Goal: Task Accomplishment & Management: Manage account settings

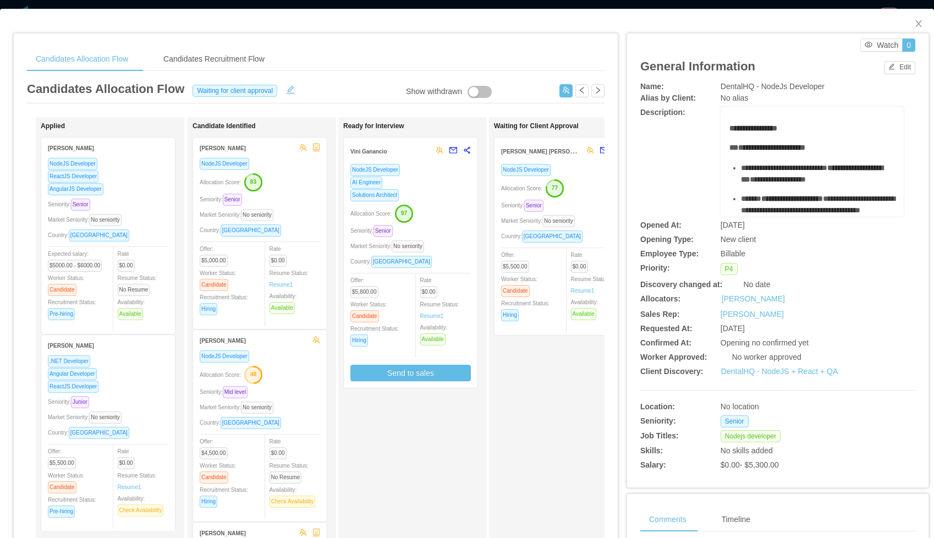
scroll to position [6, 0]
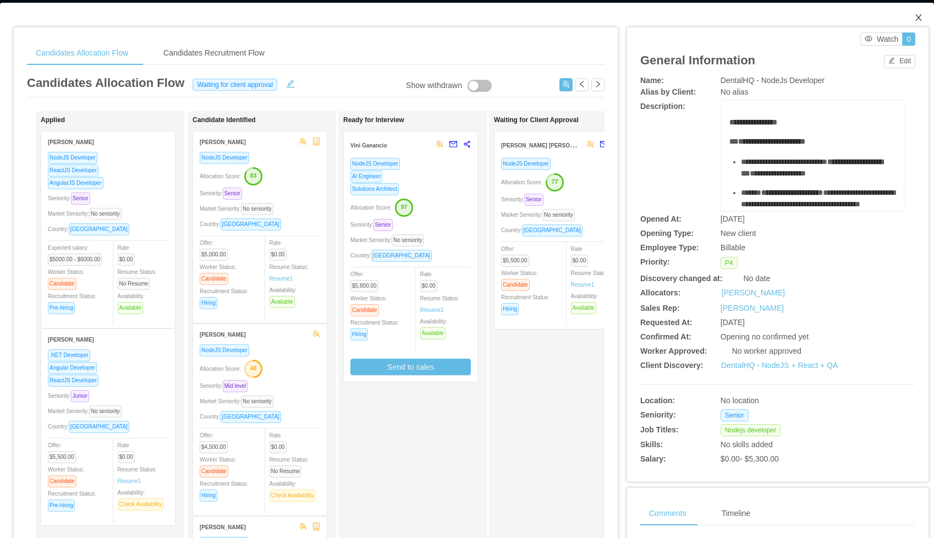
click at [922, 19] on icon "icon: close" at bounding box center [918, 17] width 9 height 9
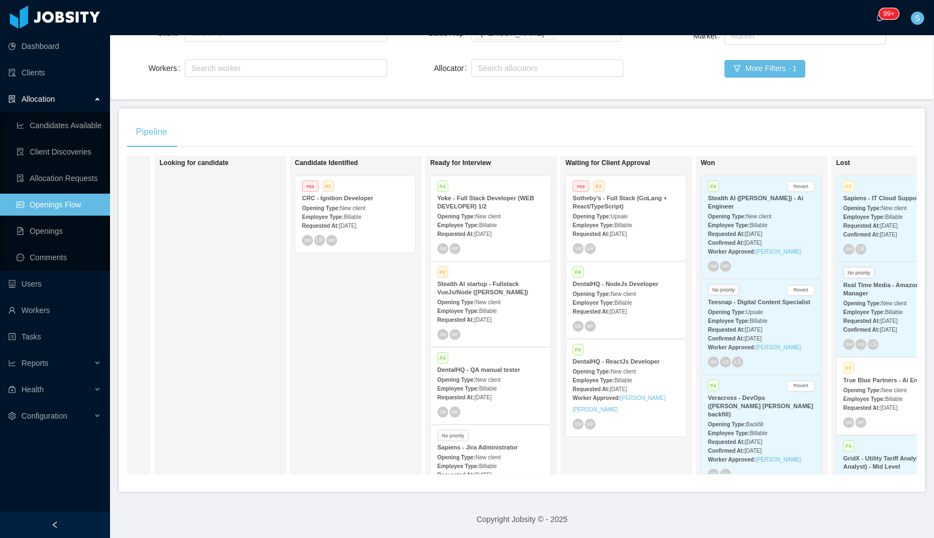
scroll to position [0, 181]
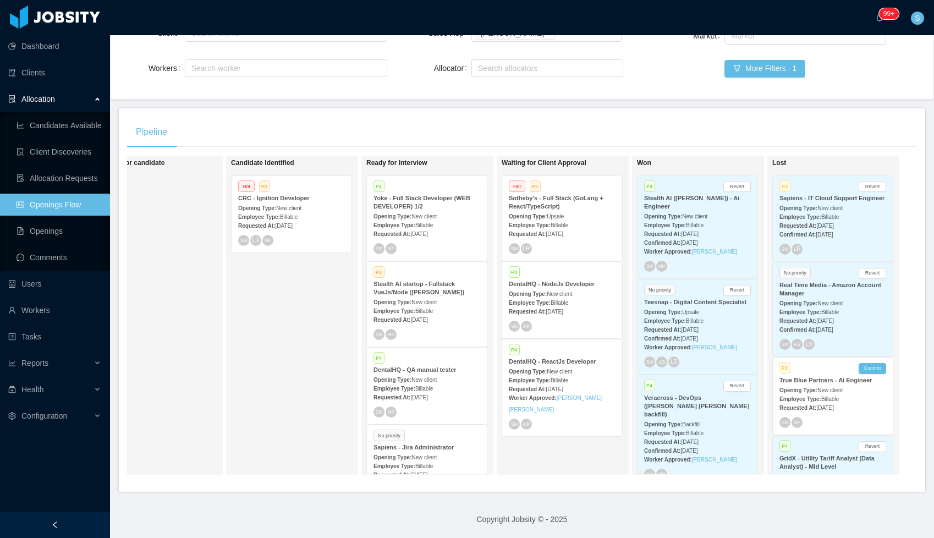
click at [570, 194] on div "Sotheby's - Full Stack (GoLang + React/TypeScript)" at bounding box center [562, 202] width 107 height 16
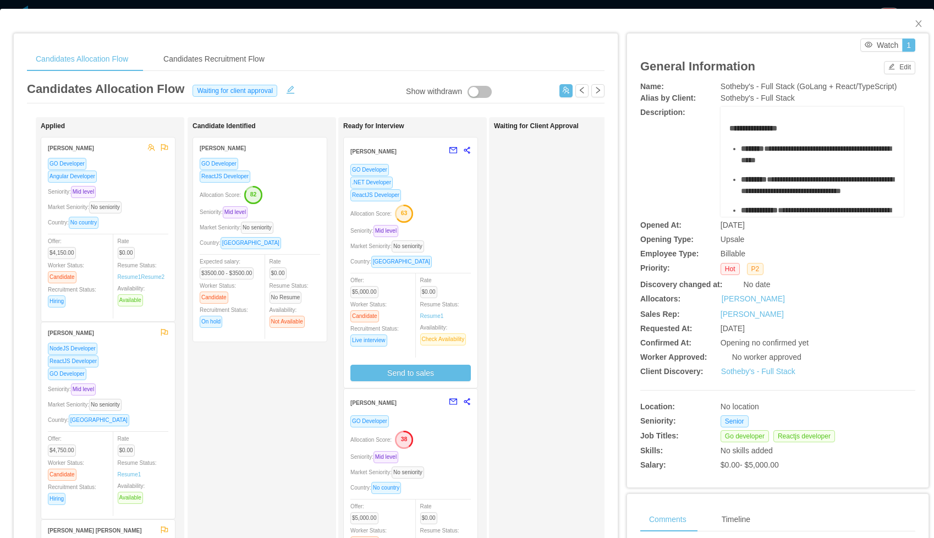
click at [436, 188] on div ".NET Developer" at bounding box center [410, 182] width 120 height 13
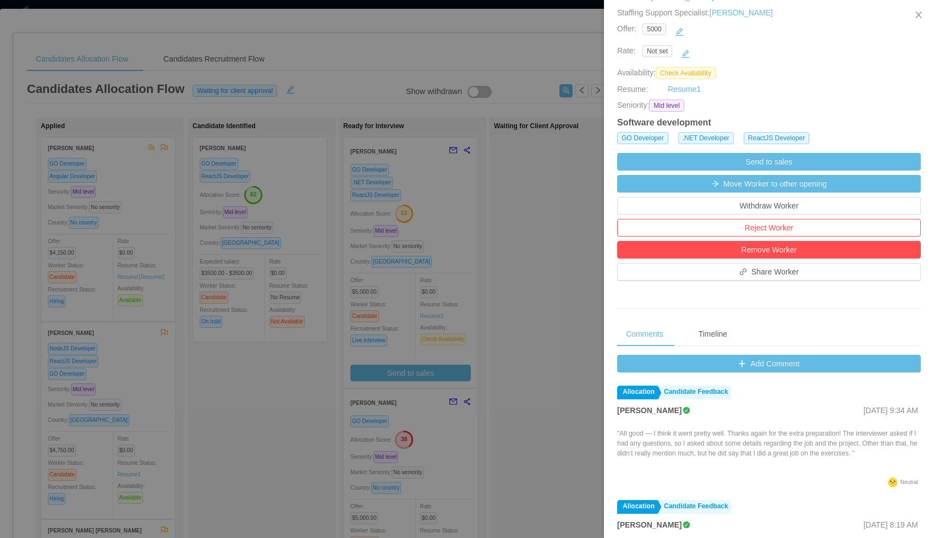
scroll to position [223, 0]
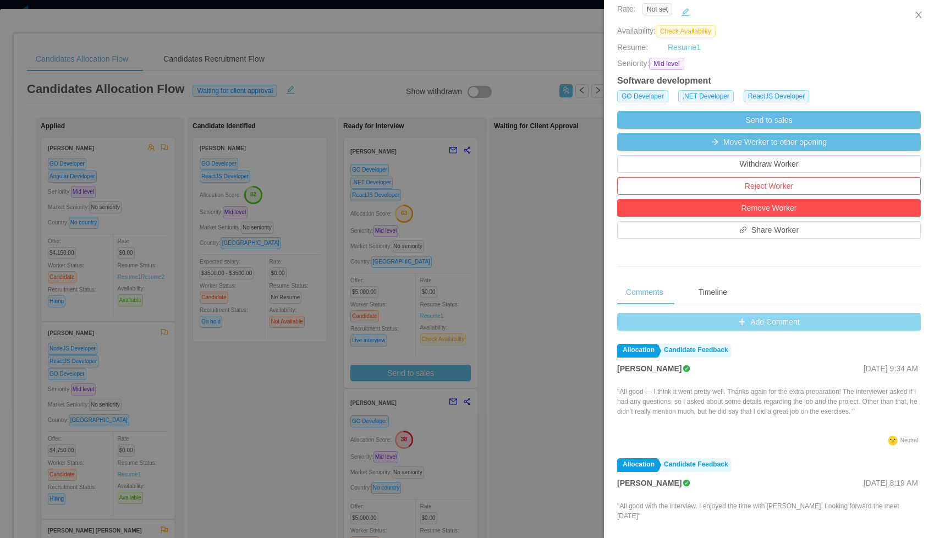
click at [719, 318] on button "Add Comment" at bounding box center [769, 322] width 304 height 18
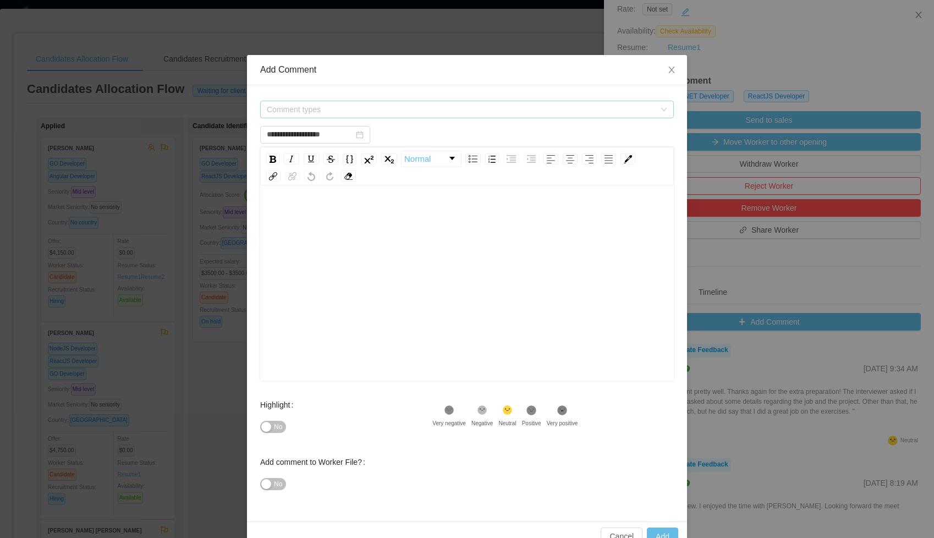
click at [378, 112] on span "Comment types" at bounding box center [461, 109] width 388 height 11
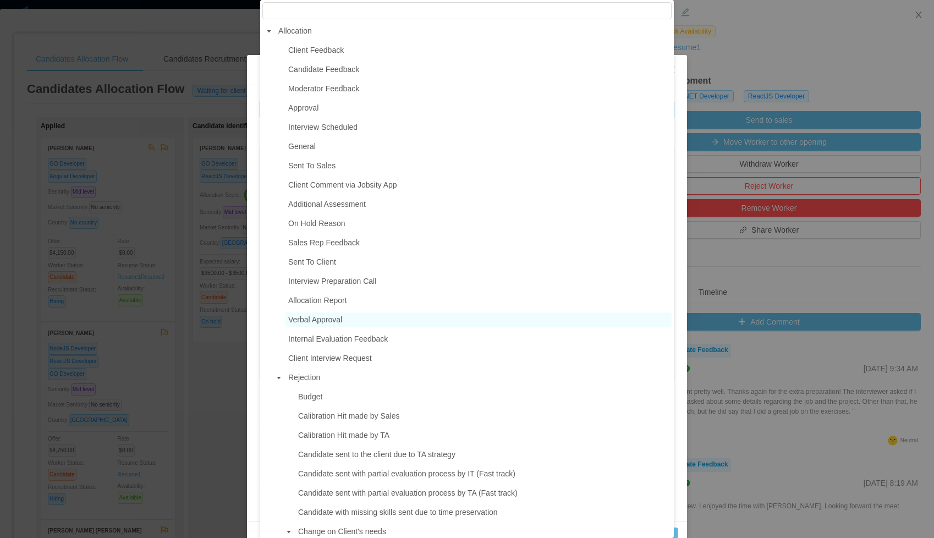
click at [314, 315] on span "Verbal Approval" at bounding box center [315, 319] width 54 height 9
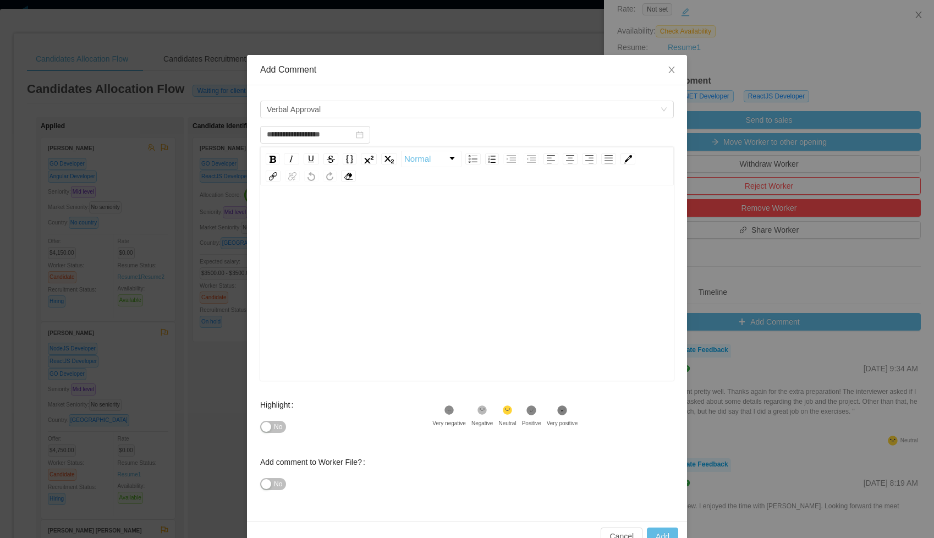
click at [323, 208] on div "rdw-editor" at bounding box center [467, 215] width 397 height 22
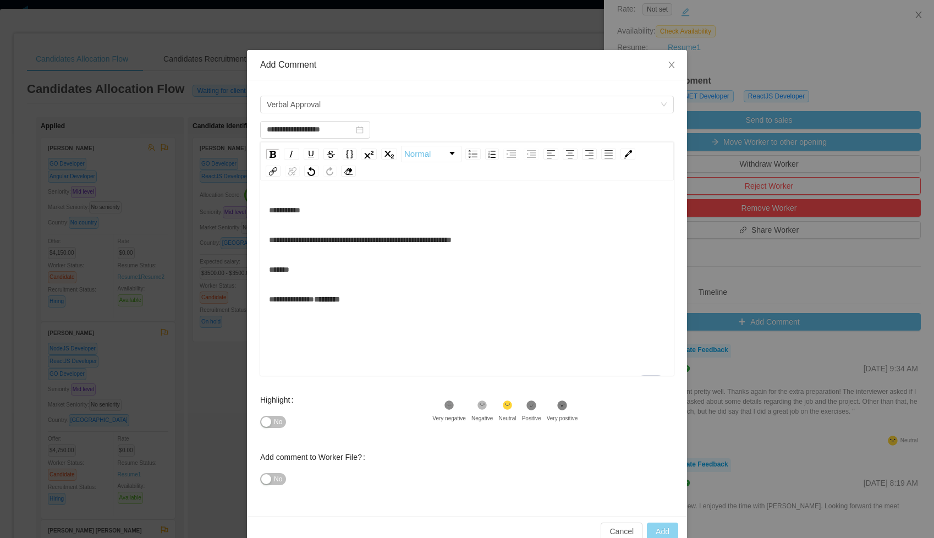
click at [659, 532] on button "Add" at bounding box center [662, 531] width 31 height 18
type input "**********"
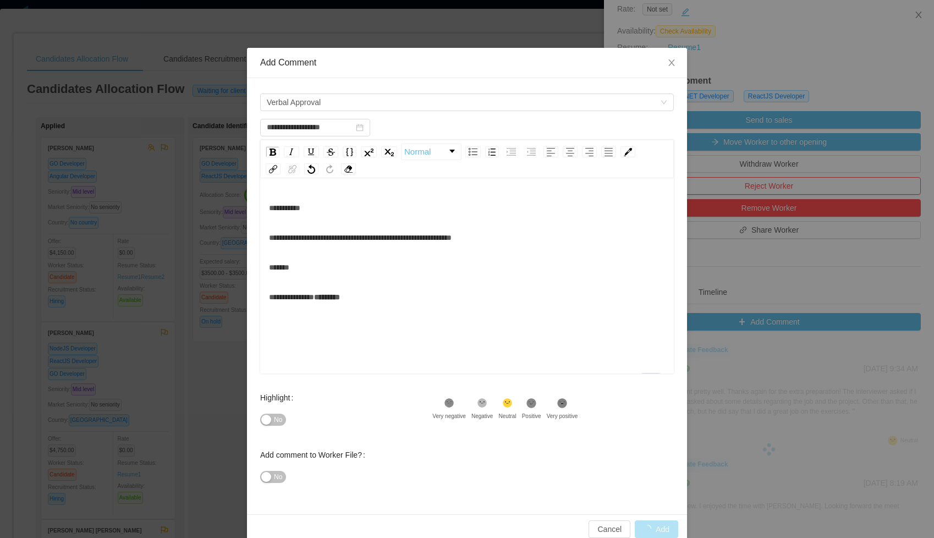
scroll to position [6, 0]
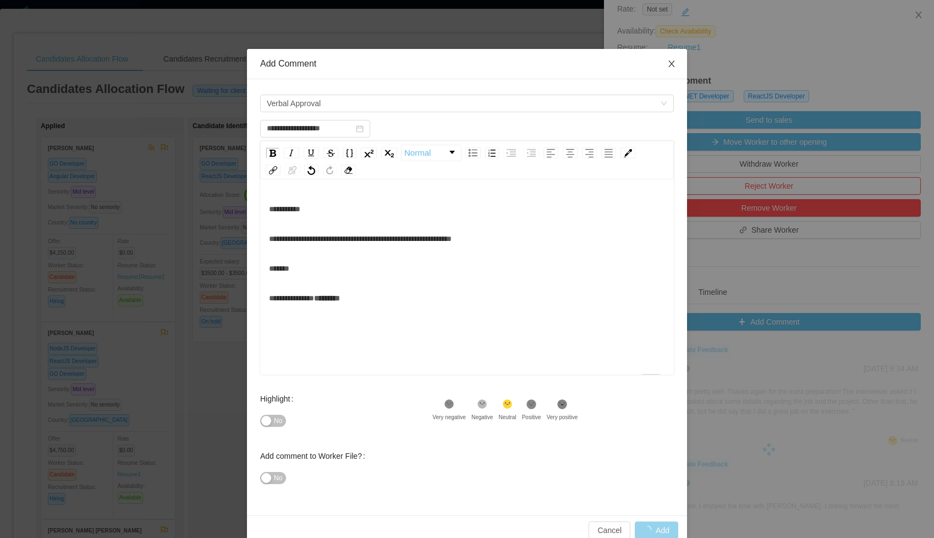
click at [672, 65] on icon "icon: close" at bounding box center [671, 63] width 9 height 9
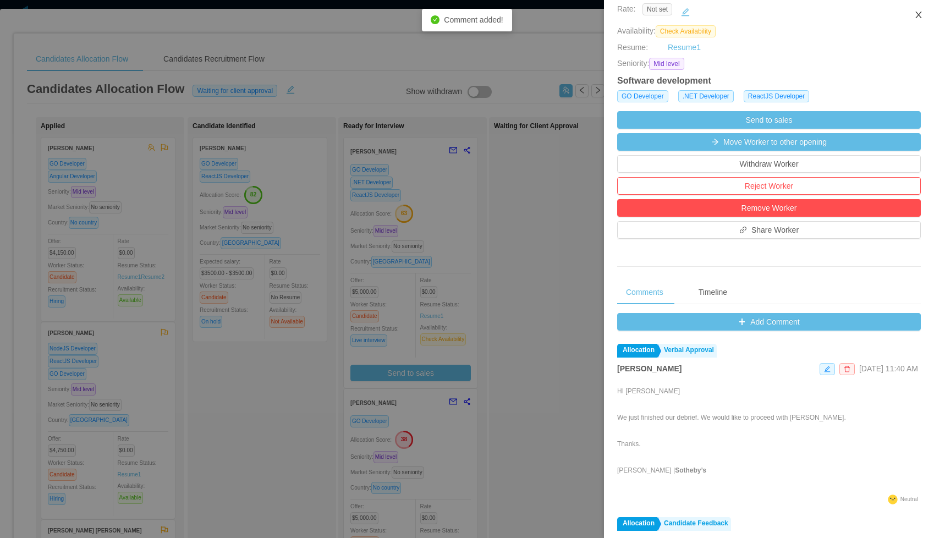
click at [917, 19] on icon "icon: close" at bounding box center [918, 14] width 9 height 9
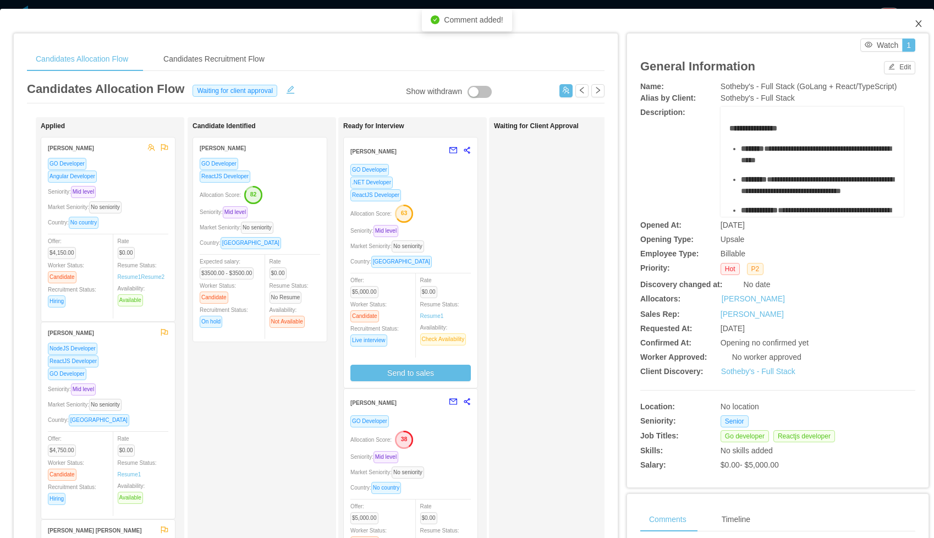
click at [919, 16] on span "Close" at bounding box center [918, 24] width 31 height 31
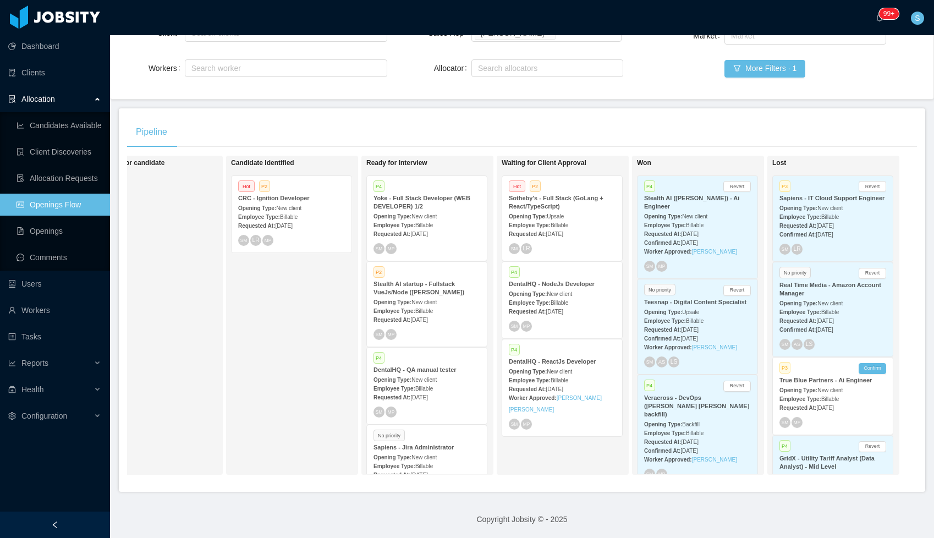
click at [575, 196] on strong "Sotheby's - Full Stack (GoLang + React/TypeScript)" at bounding box center [556, 202] width 95 height 15
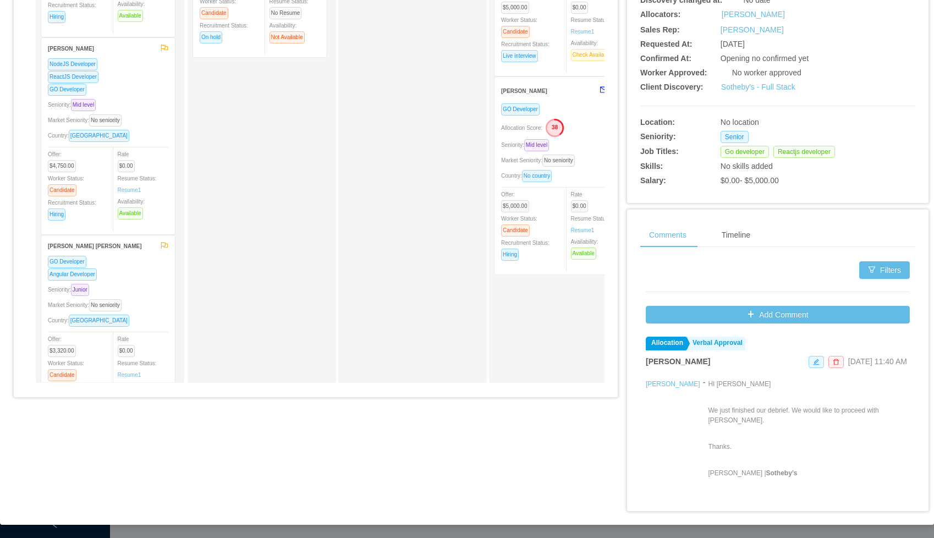
scroll to position [0, 4]
